Goal: Information Seeking & Learning: Compare options

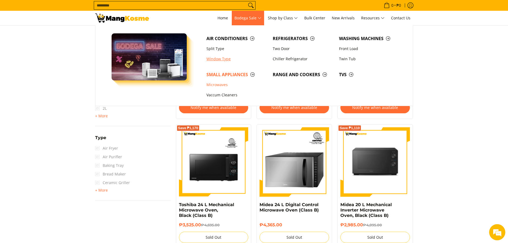
click at [223, 59] on link "Window Type" at bounding box center [237, 59] width 66 height 10
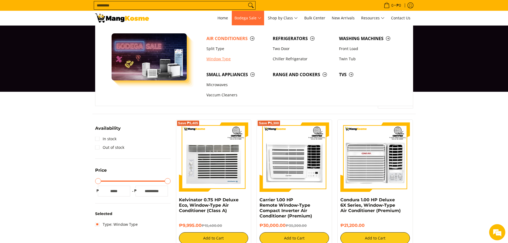
click at [219, 58] on link "Window Type" at bounding box center [237, 59] width 66 height 10
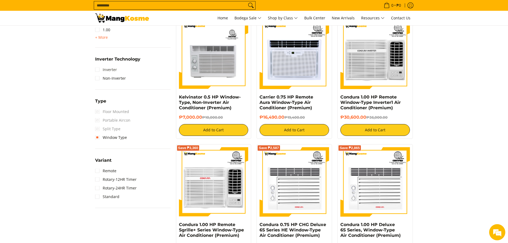
scroll to position [283, 0]
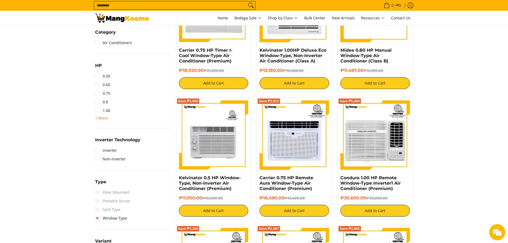
click at [105, 117] on span "+ More" at bounding box center [101, 118] width 13 height 4
click at [102, 127] on link "2.00" at bounding box center [102, 128] width 15 height 9
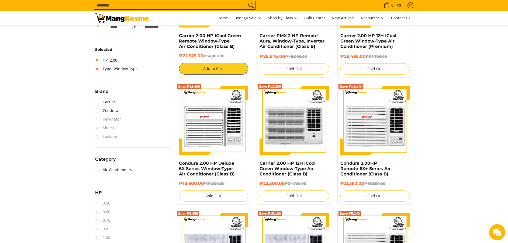
scroll to position [72, 0]
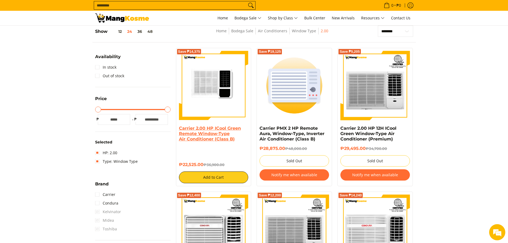
drag, startPoint x: 204, startPoint y: 166, endPoint x: 179, endPoint y: 131, distance: 43.3
click at [178, 130] on div "Save ₱14,375 Carrier 2.00 HP ICool Green Remote Window-Type Air Conditioner (Cl…" at bounding box center [213, 117] width 75 height 138
copy div "Carrier 2.00 HP ICool Green Remote Window-Type Air Conditioner (Class B) ₱22,52…"
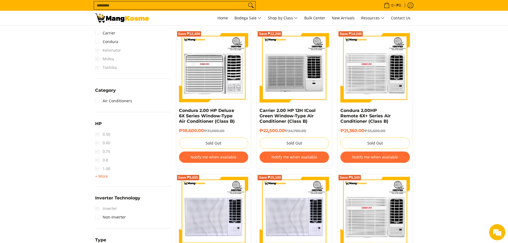
scroll to position [0, 0]
click at [102, 178] on span "+ More" at bounding box center [101, 176] width 13 height 4
click at [106, 186] on link "2.00" at bounding box center [102, 186] width 15 height 9
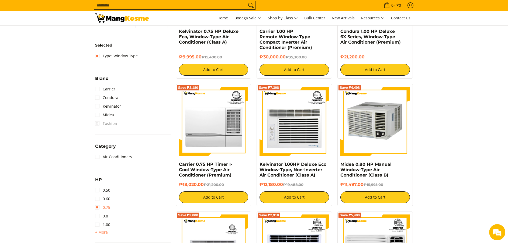
scroll to position [193, 0]
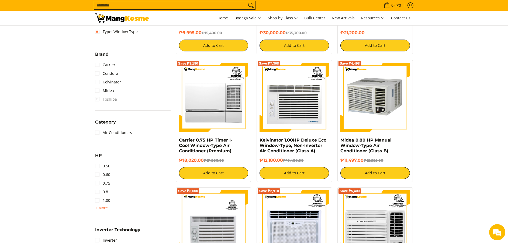
click at [102, 212] on div "HP 0.50 0.60 0.75 0.8 1.00 + More - Less 1.50 2.00 2.50 3.00 3T 4.00 6.00" at bounding box center [132, 185] width 75 height 66
click at [101, 208] on span "+ More" at bounding box center [101, 208] width 13 height 4
click at [108, 224] on link "2.50" at bounding box center [102, 226] width 15 height 9
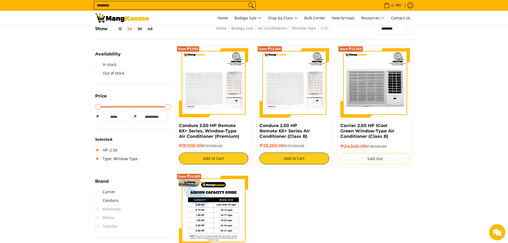
scroll to position [72, 0]
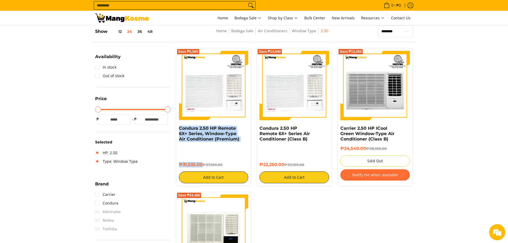
copy div "Condura 2.50 HP Remote 6X+ Series, Window-Type Air Conditioner (Premium) ₱31,53…"
drag, startPoint x: 203, startPoint y: 166, endPoint x: 180, endPoint y: 138, distance: 35.5
click at [177, 134] on div "Save ₱5,565 Condura 2.50 HP Remote 6X+ Series, Window-Type Air Conditioner (Pre…" at bounding box center [213, 117] width 75 height 138
copy div "6X+ Series, Window-Type Air Conditioner (Premium) ₱31,535.00"
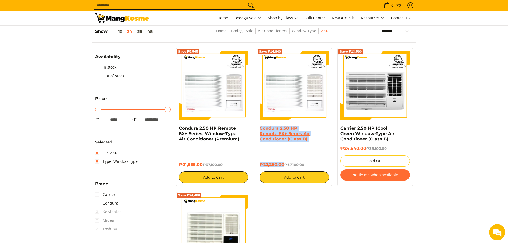
copy div "Condura 2.50 HP Remote 6X+ Series Air Conditioner (Class B) ₱22,260.00"
drag, startPoint x: 284, startPoint y: 163, endPoint x: 261, endPoint y: 128, distance: 42.1
click at [260, 127] on div "Condura 2.50 HP Remote 6X+ Series Air Conditioner (Class B) ₱22,260.00 ₱37,100.…" at bounding box center [293, 155] width 69 height 58
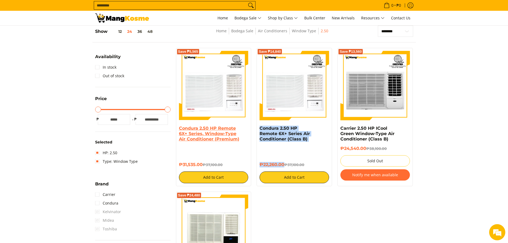
drag, startPoint x: 203, startPoint y: 162, endPoint x: 179, endPoint y: 126, distance: 43.8
click at [179, 125] on div "Save ₱5,565 Condura 2.50 HP Remote 6X+ Series, Window-Type Air Conditioner (Pre…" at bounding box center [213, 117] width 75 height 138
copy div "Condura 2.50 HP Remote 6X+ Series, Window-Type Air Conditioner (Premium) ₱31,53…"
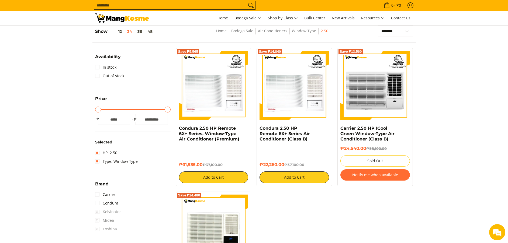
click at [206, 156] on div "₱31,535.00 ₱37,100.00 Add to Cart" at bounding box center [213, 164] width 69 height 37
drag, startPoint x: 200, startPoint y: 164, endPoint x: 194, endPoint y: 156, distance: 10.9
click at [180, 131] on div "Condura 2.50 HP Remote 6X+ Series, Window-Type Air Conditioner (Premium) ₱31,53…" at bounding box center [213, 155] width 69 height 58
click at [203, 167] on h6 "₱31,535.00 ₱37,100.00" at bounding box center [213, 164] width 69 height 5
copy div "Condura 2.50 HP Remote 6X+ Series, Window-Type Air Conditioner (Premium) ₱31,53…"
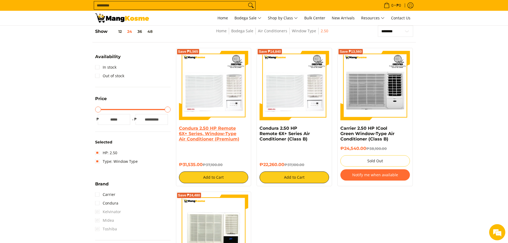
drag, startPoint x: 202, startPoint y: 167, endPoint x: 179, endPoint y: 131, distance: 42.3
click at [179, 131] on div "Condura 2.50 HP Remote 6X+ Series, Window-Type Air Conditioner (Premium) ₱31,53…" at bounding box center [213, 155] width 69 height 58
copy div "6X+ Series, Window-Type Air Conditioner (Premium) ₱31,535.00"
copy link "Condura 2.50 HP Remote"
drag, startPoint x: 237, startPoint y: 129, endPoint x: 177, endPoint y: 128, distance: 60.3
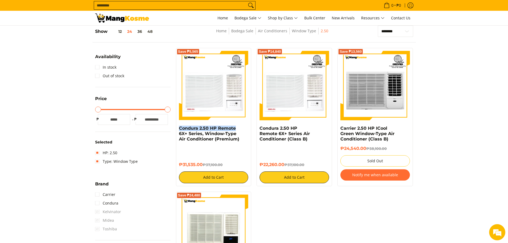
click at [177, 128] on div "Save ₱5,565 Condura 2.50 HP Remote 6X+ Series, Window-Type Air Conditioner (Pre…" at bounding box center [213, 117] width 75 height 138
